Goal: Information Seeking & Learning: Check status

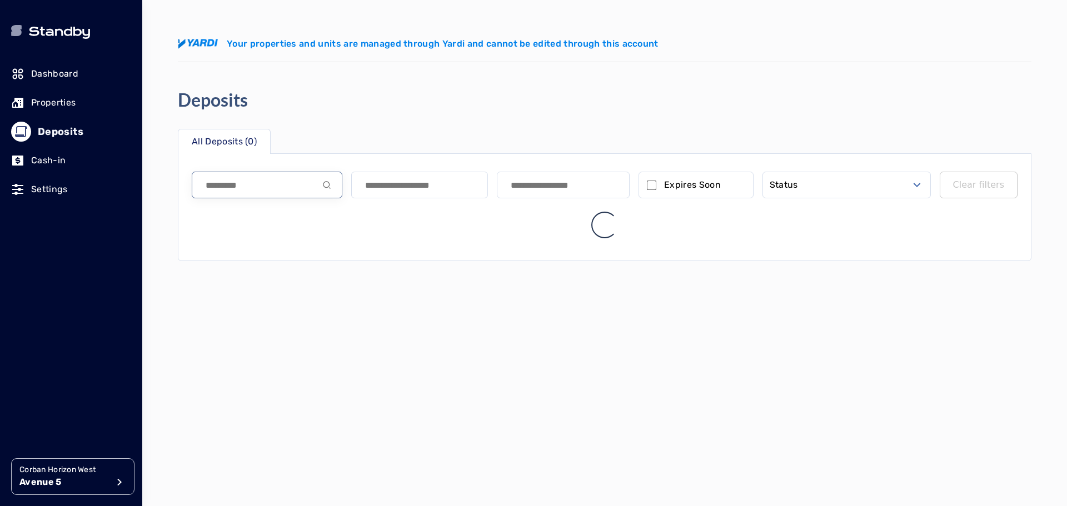
click at [249, 185] on input at bounding box center [267, 185] width 151 height 27
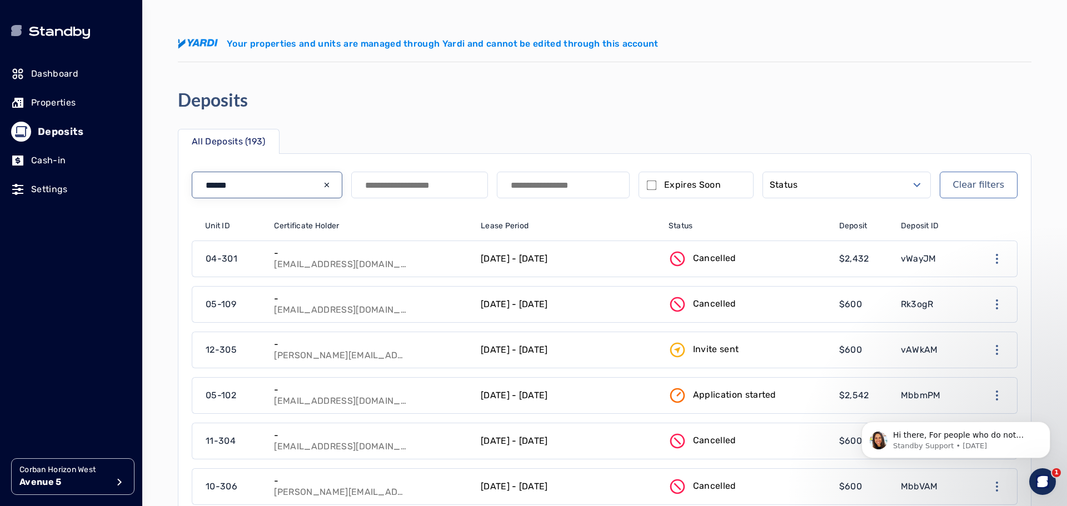
type input "******"
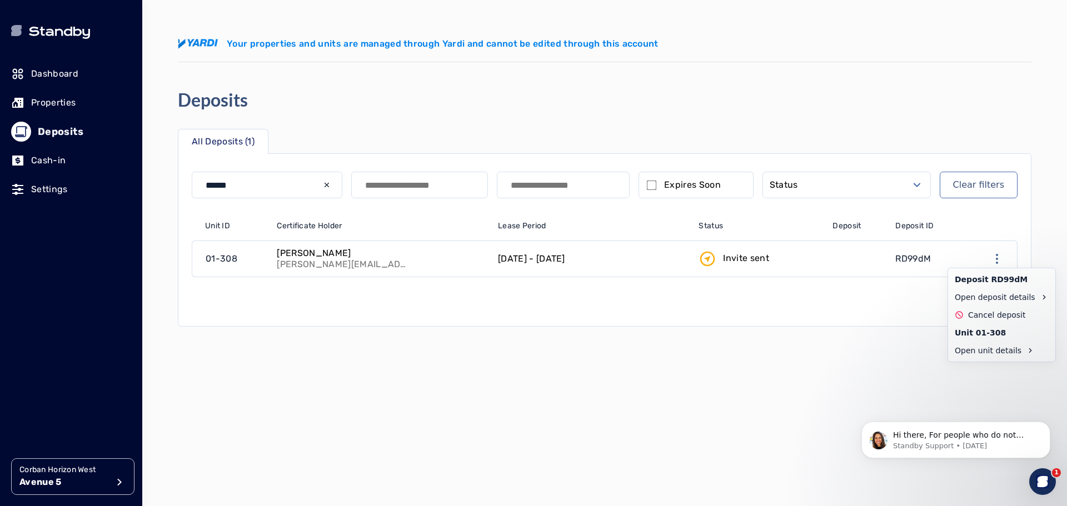
click at [999, 258] on icon "button" at bounding box center [996, 258] width 13 height 13
click at [937, 93] on div "Deposits" at bounding box center [598, 100] width 840 height 22
click at [1001, 266] on div at bounding box center [991, 259] width 51 height 36
click at [999, 260] on icon "button" at bounding box center [996, 258] width 13 height 13
click at [987, 349] on link "Open unit details" at bounding box center [1001, 351] width 103 height 18
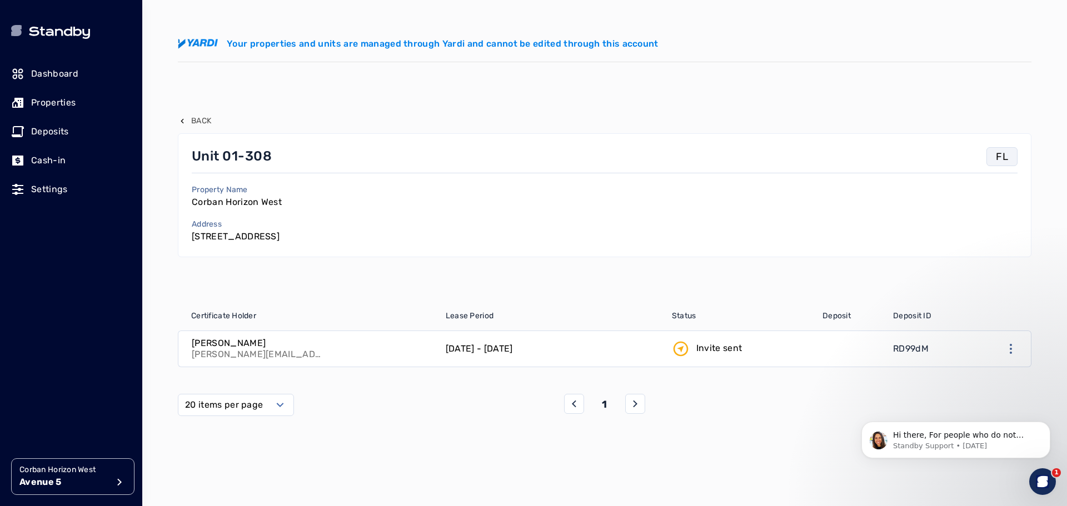
click at [69, 76] on p "Dashboard" at bounding box center [54, 73] width 47 height 13
